Goal: Task Accomplishment & Management: Use online tool/utility

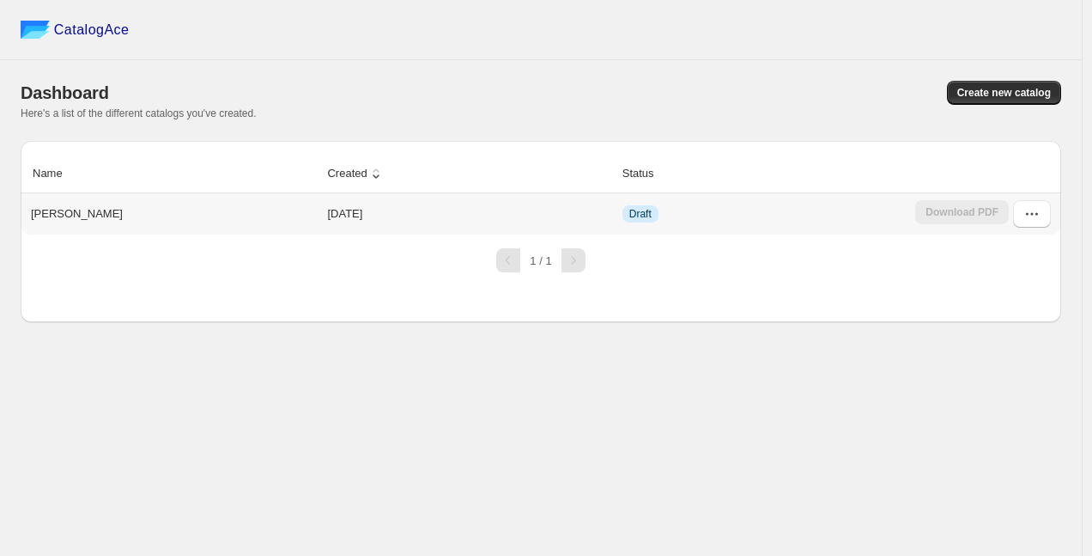
click at [1031, 213] on icon "button" at bounding box center [1032, 213] width 17 height 17
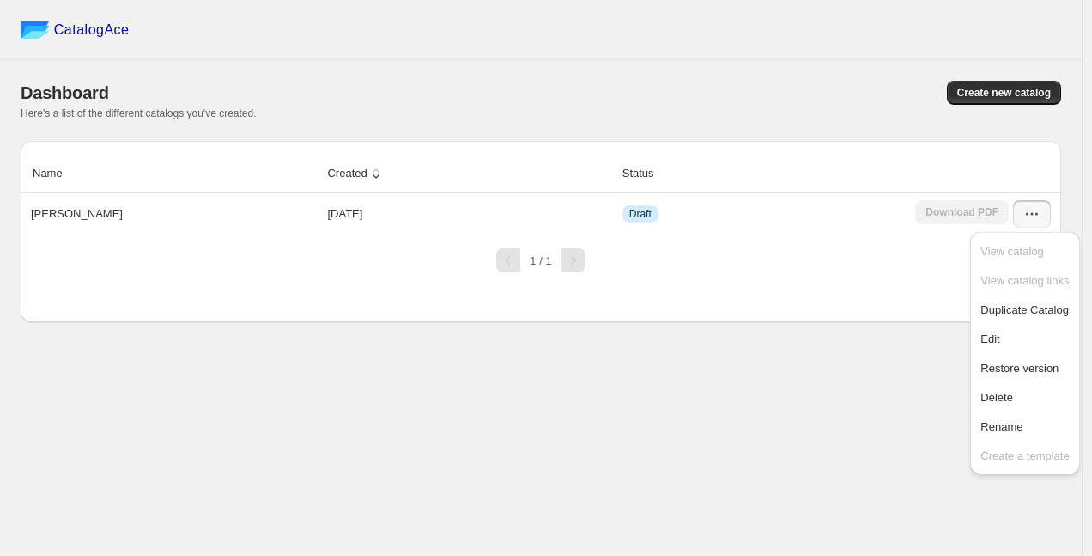
click at [845, 410] on div "CatalogAce Dashboard Create new catalog Here's a list of the different catalogs…" at bounding box center [541, 278] width 1082 height 556
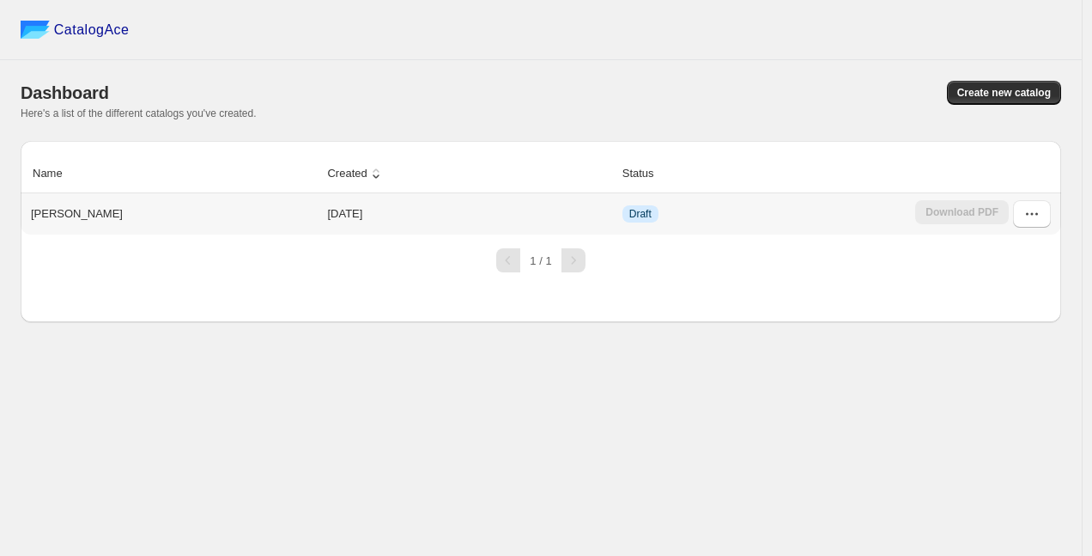
click at [46, 211] on p "JOJUKE" at bounding box center [77, 213] width 92 height 17
click at [341, 214] on td "2025-08-26" at bounding box center [469, 213] width 295 height 41
